Goal: Navigation & Orientation: Find specific page/section

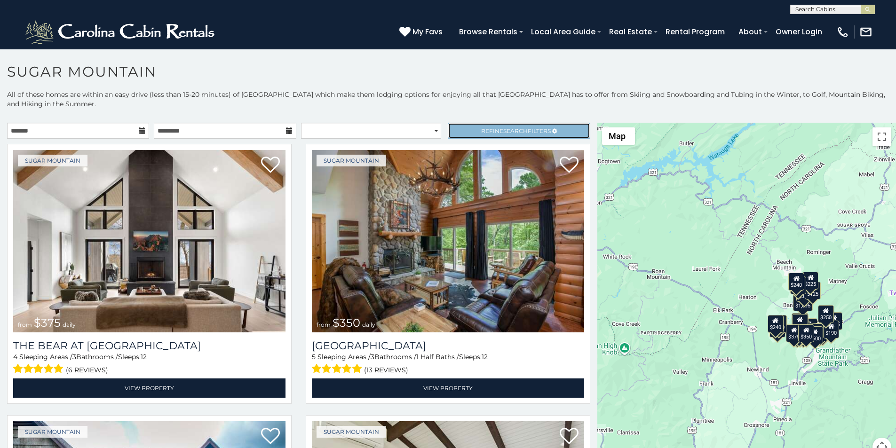
click at [456, 123] on link "Refine Search Filters" at bounding box center [519, 131] width 142 height 16
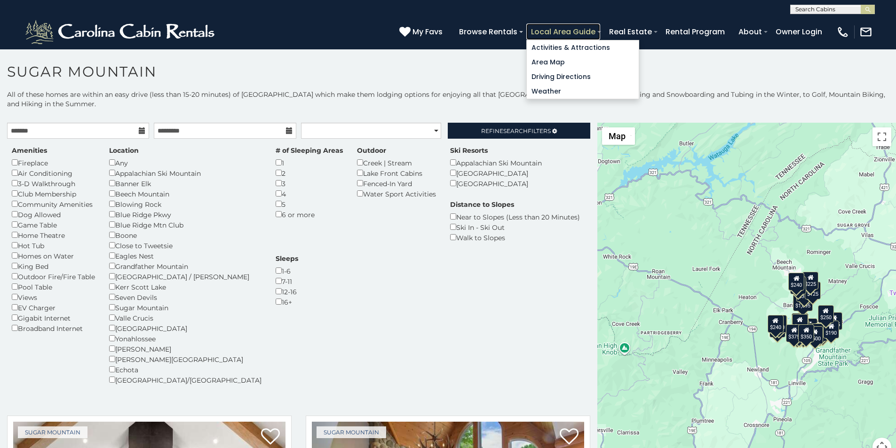
click at [600, 26] on link "Local Area Guide" at bounding box center [563, 32] width 74 height 16
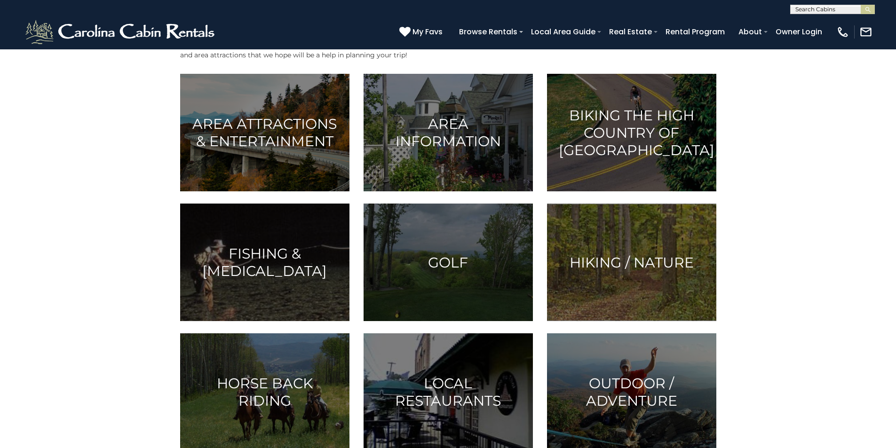
scroll to position [118, 0]
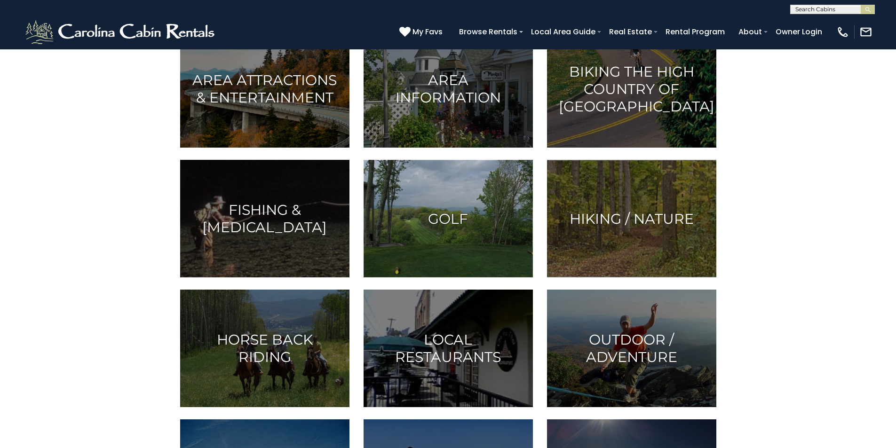
click at [437, 277] on img at bounding box center [447, 219] width 169 height 118
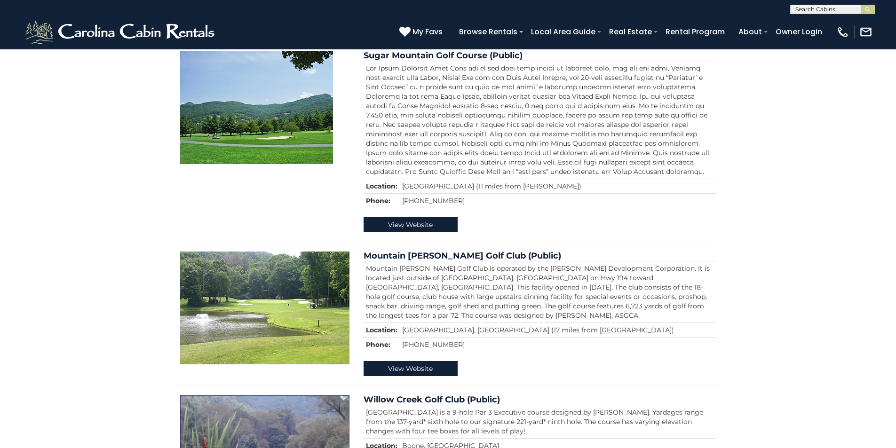
scroll to position [705, 0]
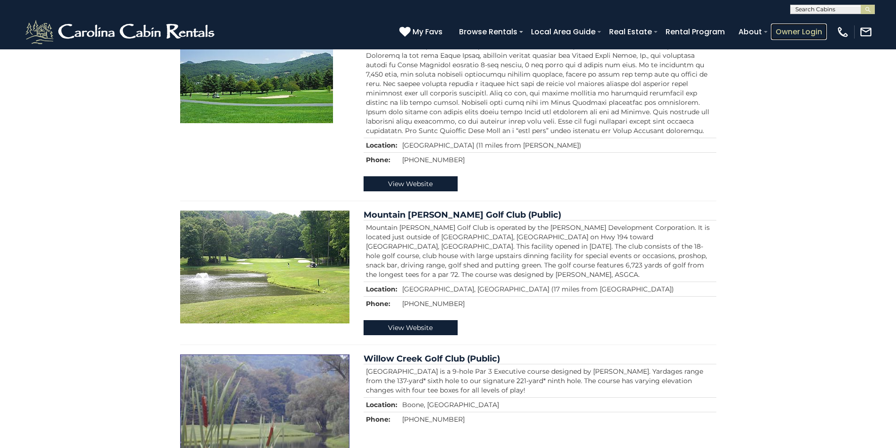
click at [811, 26] on link "Owner Login" at bounding box center [799, 32] width 56 height 16
